Goal: Information Seeking & Learning: Compare options

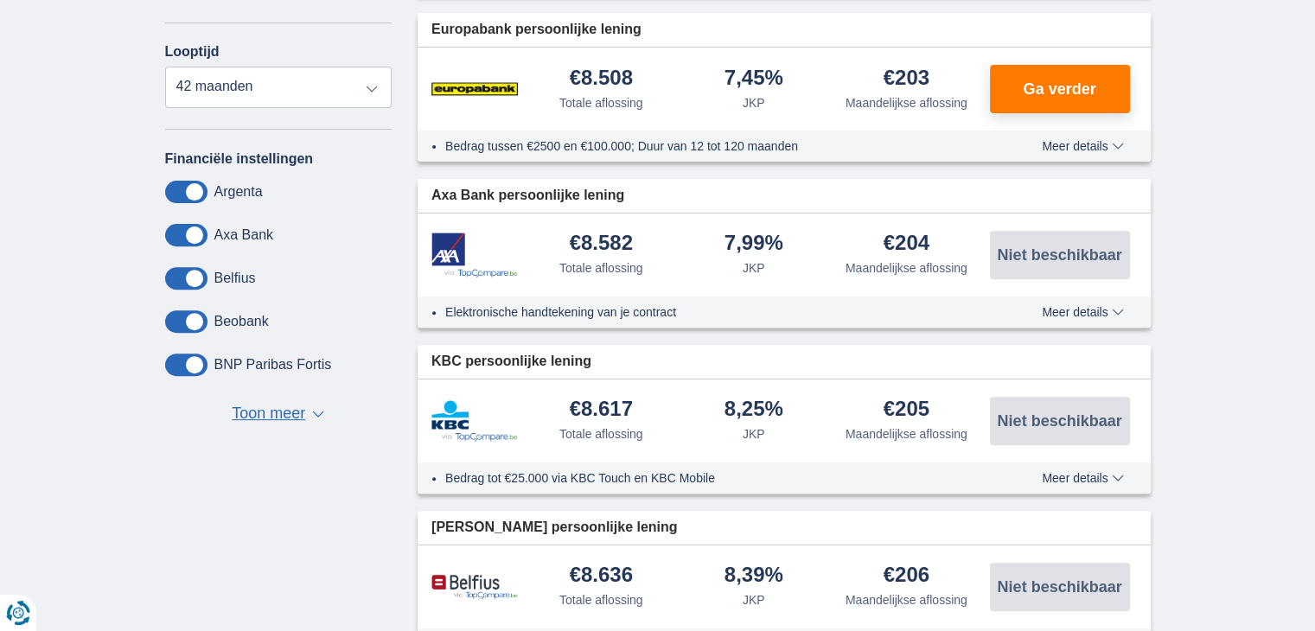
scroll to position [259, 0]
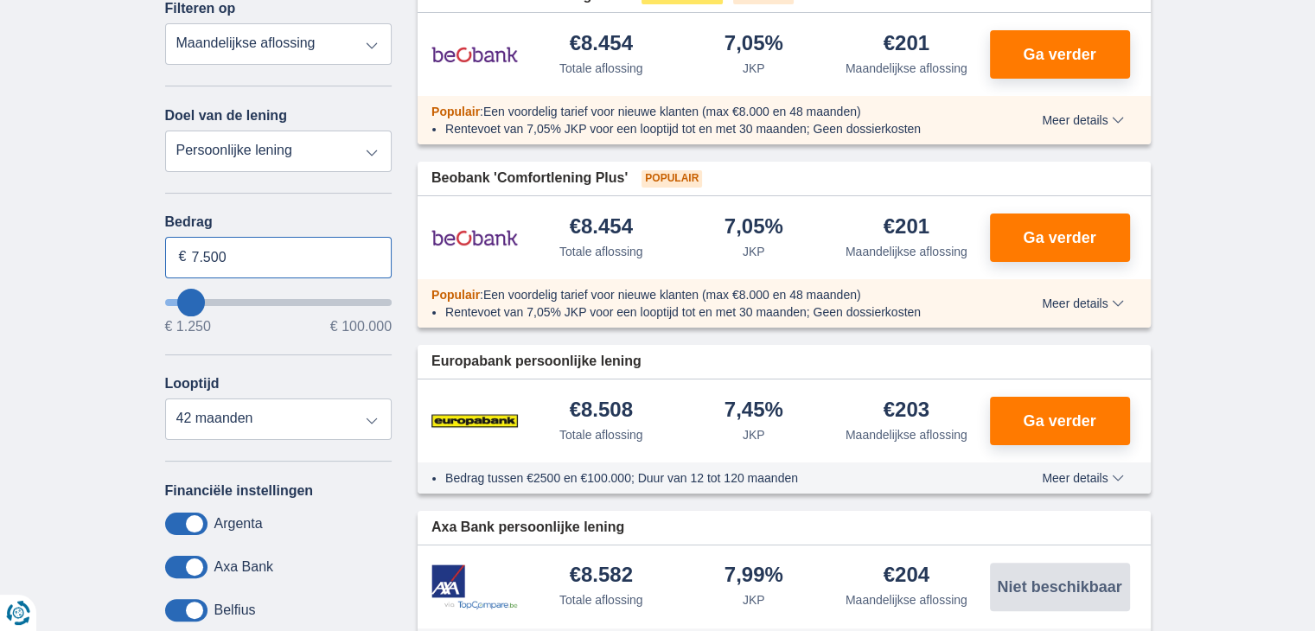
click at [272, 247] on input "7.500" at bounding box center [278, 257] width 227 height 41
type input "7"
type input "50.000"
type input "50250"
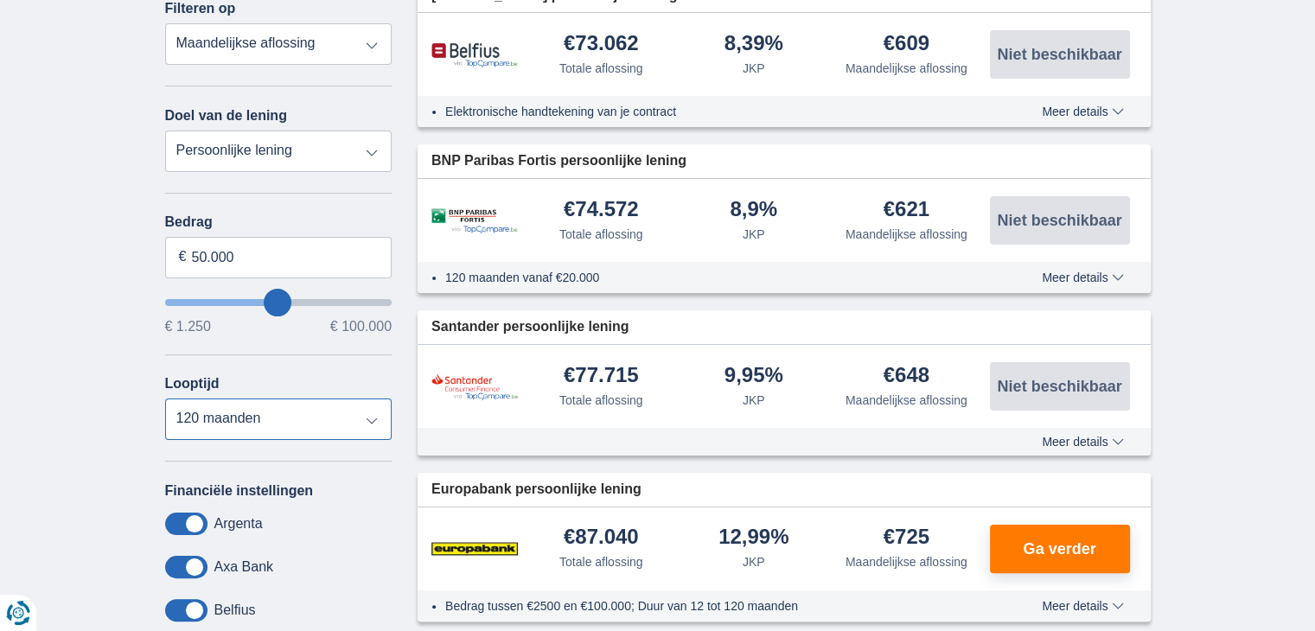
click at [165, 398] on select "12 maanden 18 maanden 24 maanden 30 maanden 36 maanden 42 maanden 48 maanden 60…" at bounding box center [278, 418] width 227 height 41
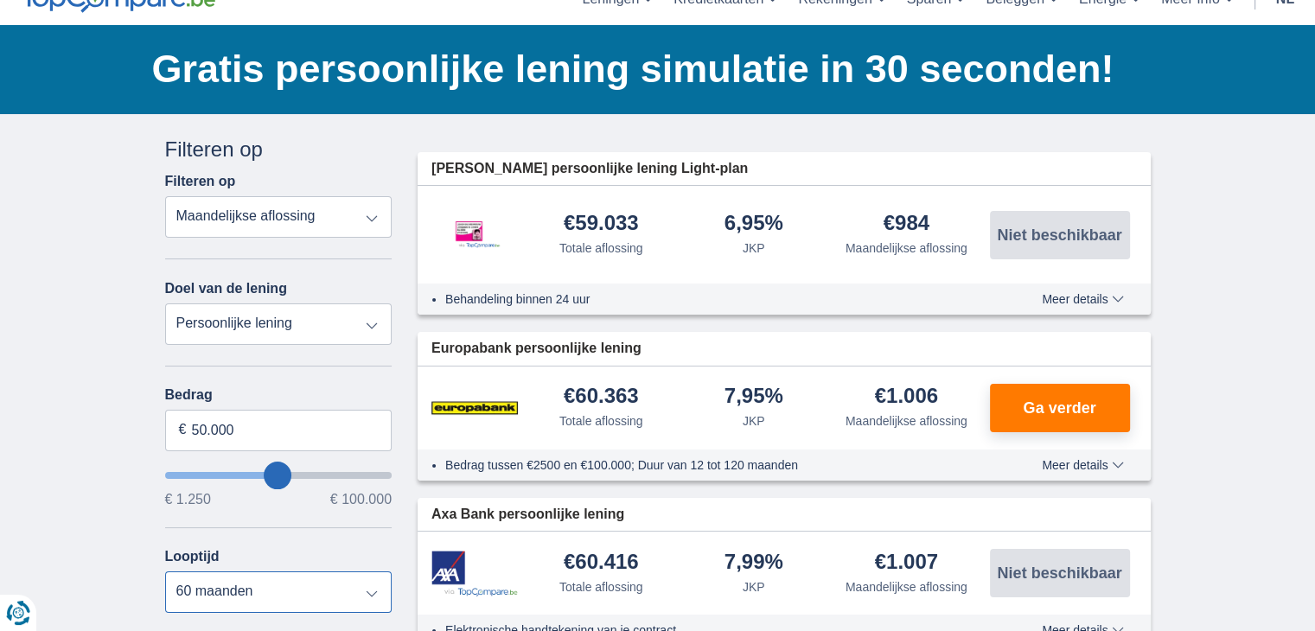
scroll to position [173, 0]
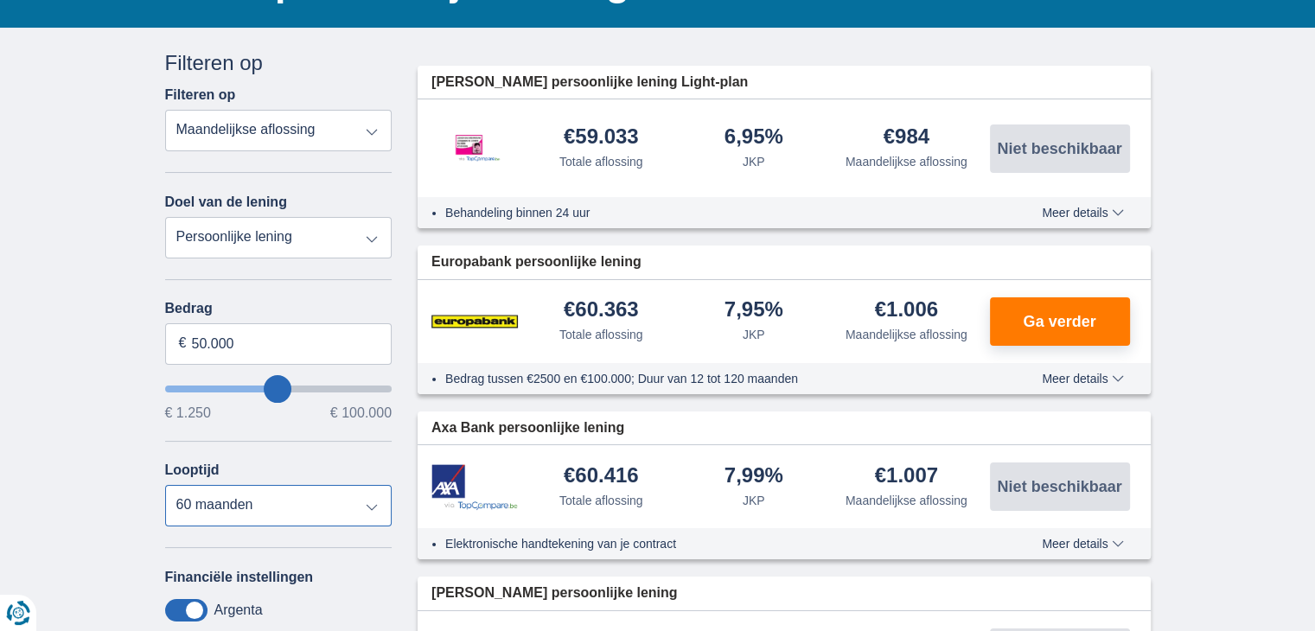
click at [366, 509] on select "12 maanden 18 maanden 24 maanden 30 maanden 36 maanden 42 maanden 48 maanden 60…" at bounding box center [278, 505] width 227 height 41
select select "48"
click at [165, 485] on select "12 maanden 18 maanden 24 maanden 30 maanden 36 maanden 42 maanden 48 maanden 60…" at bounding box center [278, 505] width 227 height 41
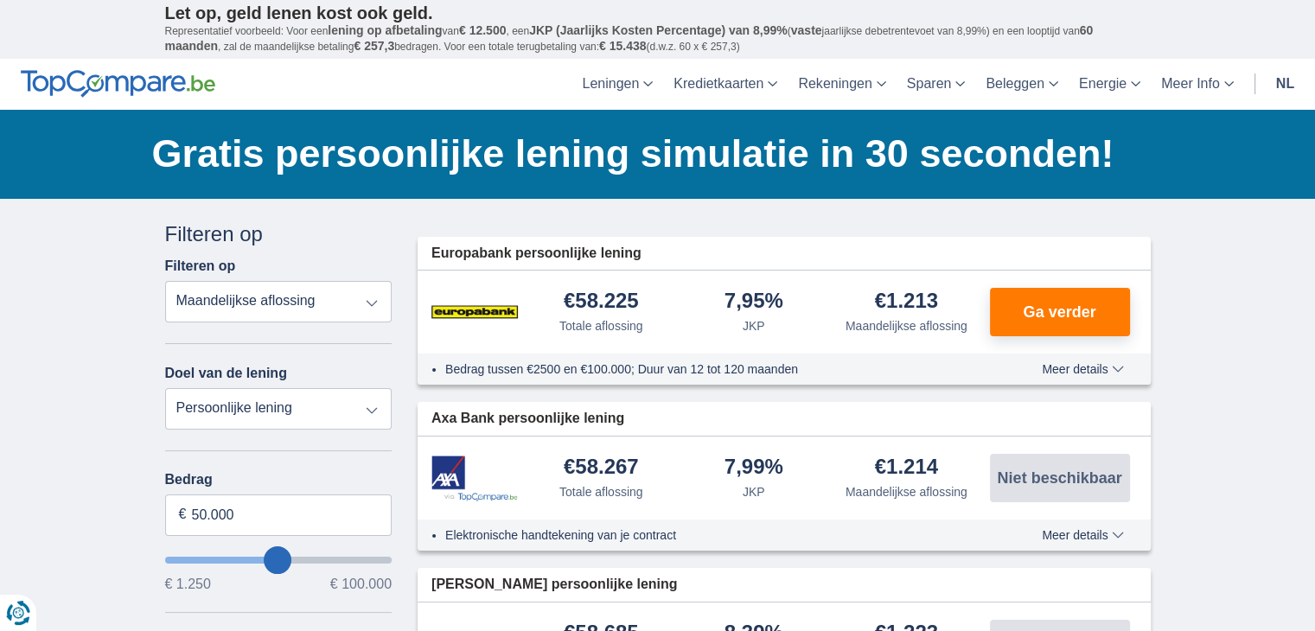
scroll to position [0, 0]
